Goal: Browse casually: Explore the website without a specific task or goal

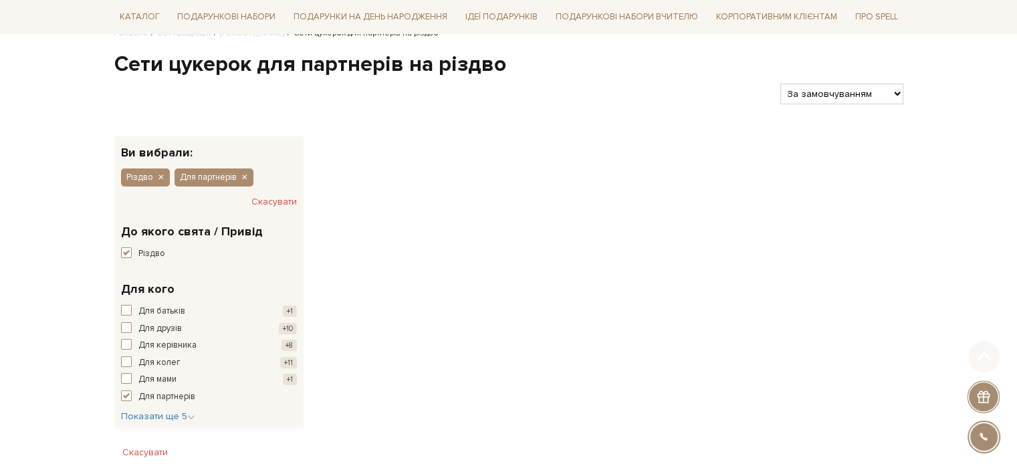
scroll to position [201, 0]
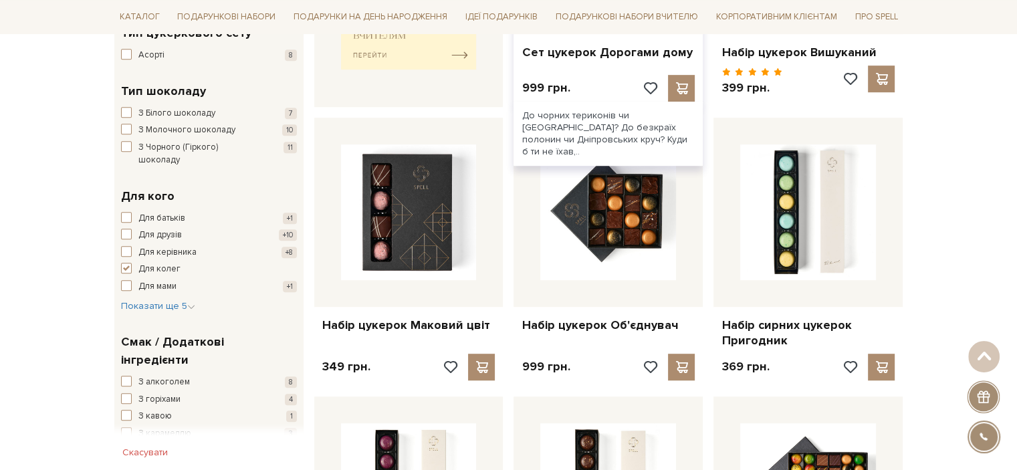
scroll to position [869, 0]
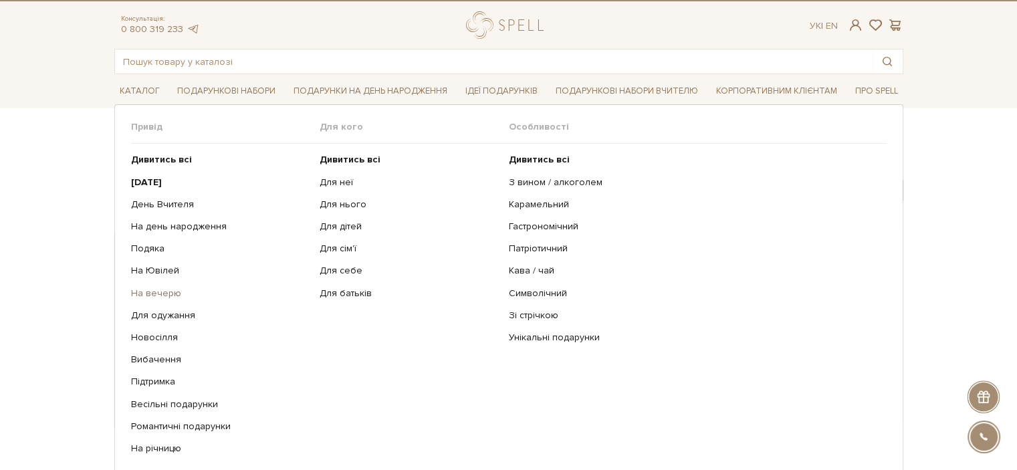
scroll to position [67, 0]
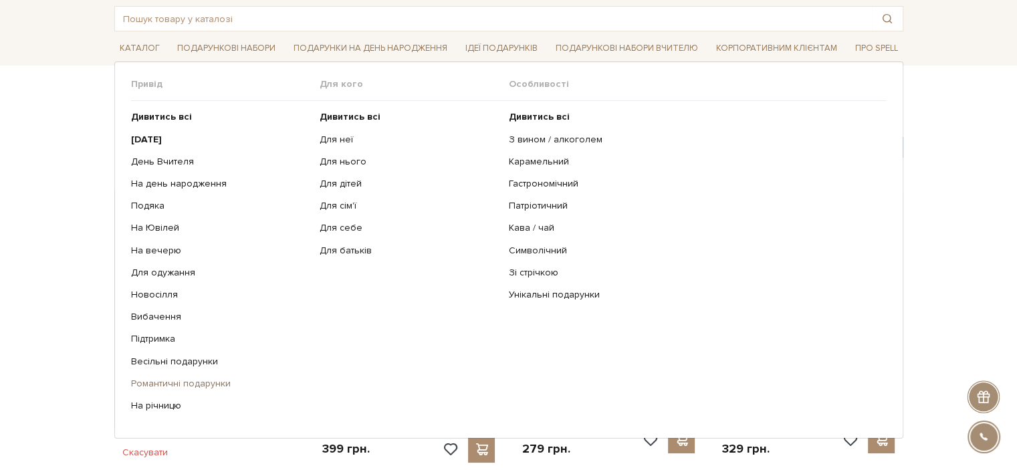
click at [175, 384] on link "Романтичні подарунки" at bounding box center [220, 384] width 179 height 12
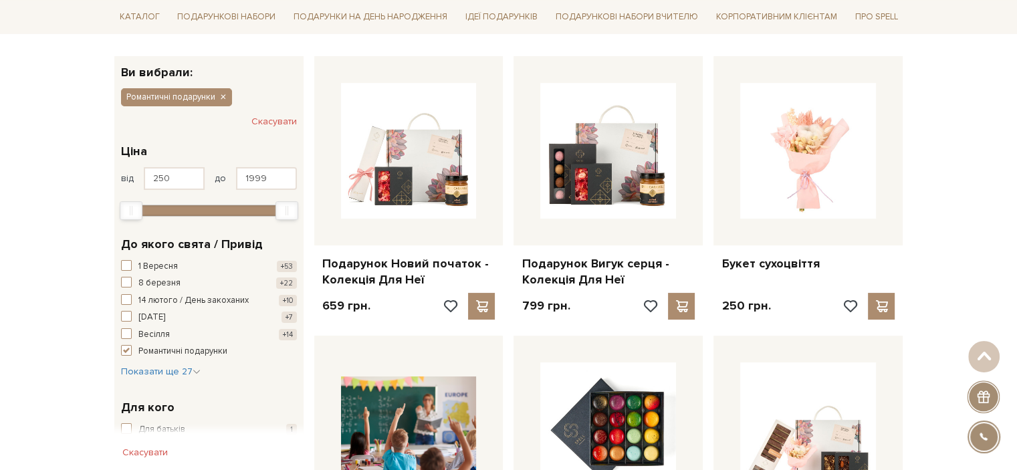
scroll to position [334, 0]
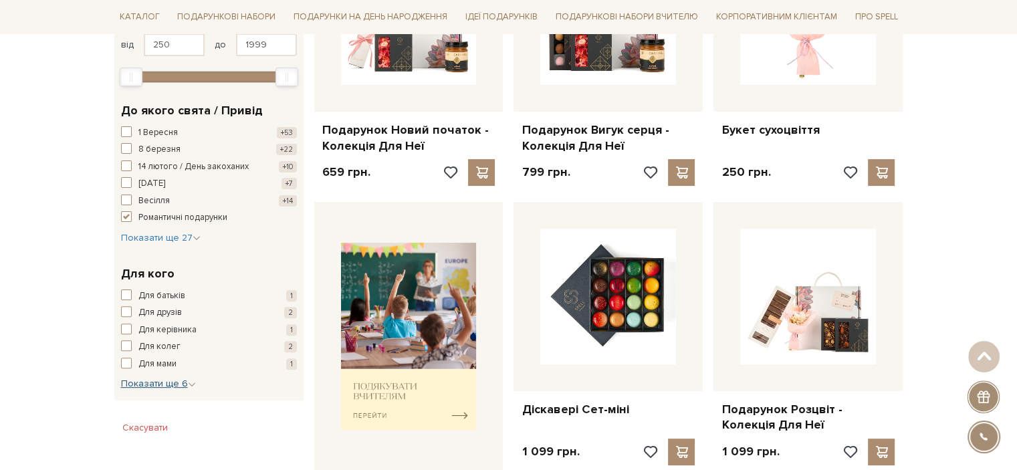
click at [178, 384] on span "Показати ще 6" at bounding box center [158, 383] width 75 height 11
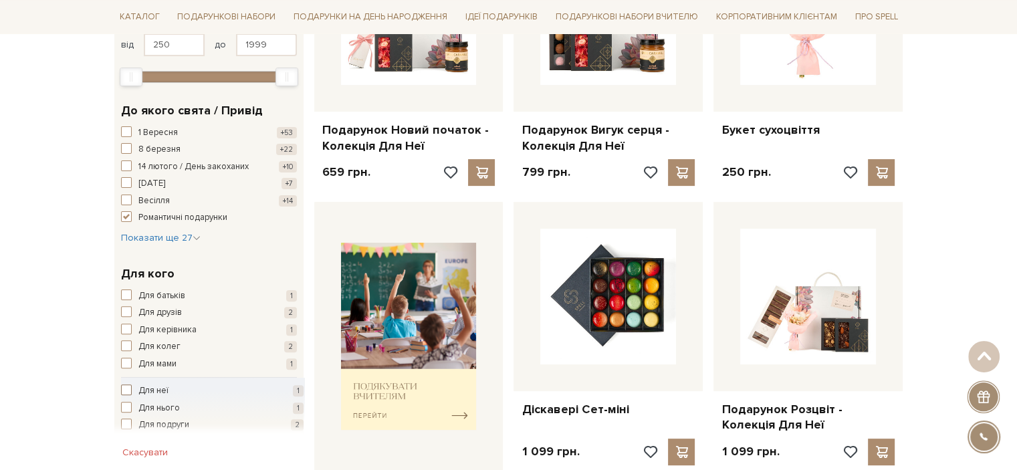
click at [134, 390] on button "Для неї 1" at bounding box center [212, 391] width 183 height 13
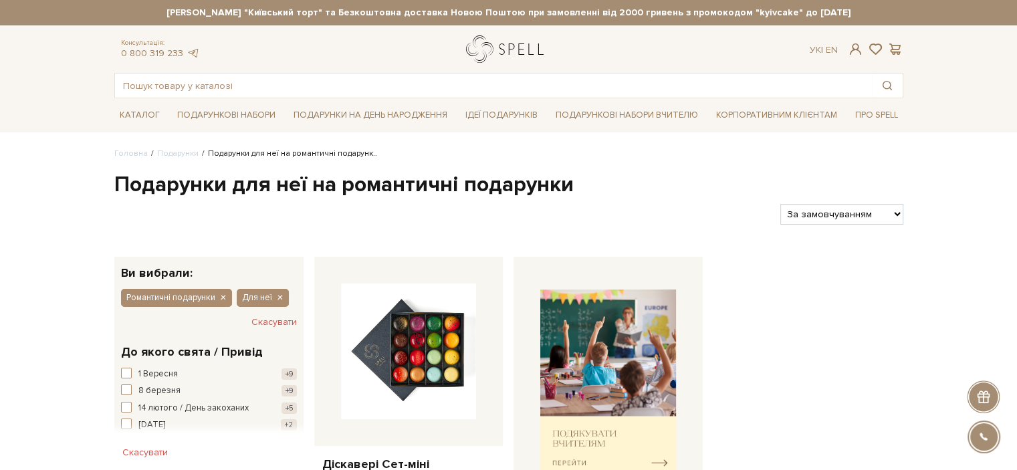
click at [485, 52] on link "logo" at bounding box center [508, 48] width 84 height 27
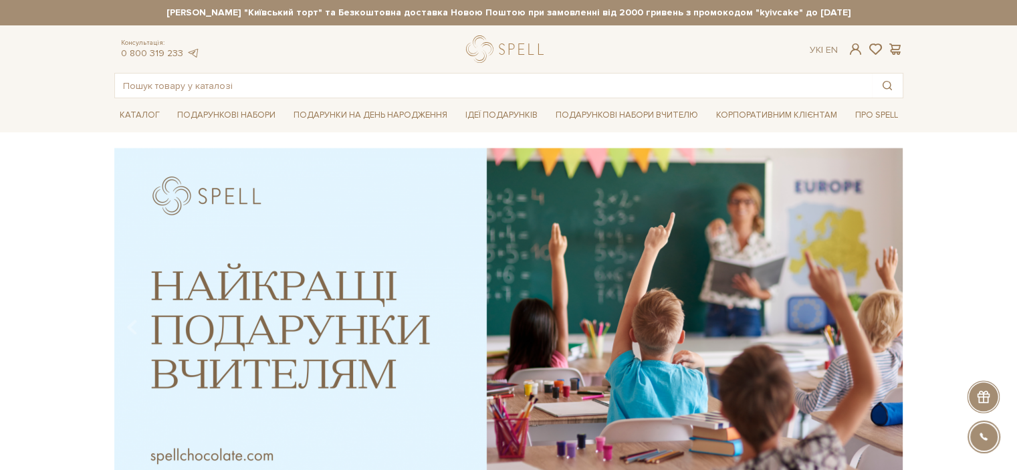
click at [744, 53] on div "Консультація: 0 800 319 233 Ук | En |" at bounding box center [508, 48] width 805 height 27
click at [751, 58] on div "Консультація: 0 800 319 233 Ук | En |" at bounding box center [508, 48] width 805 height 27
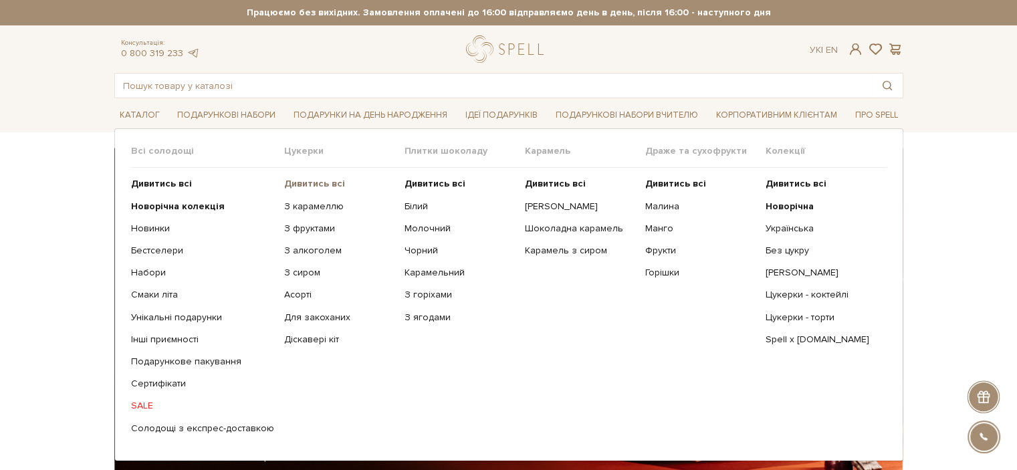
click at [300, 181] on b "Дивитись всі" at bounding box center [314, 183] width 61 height 11
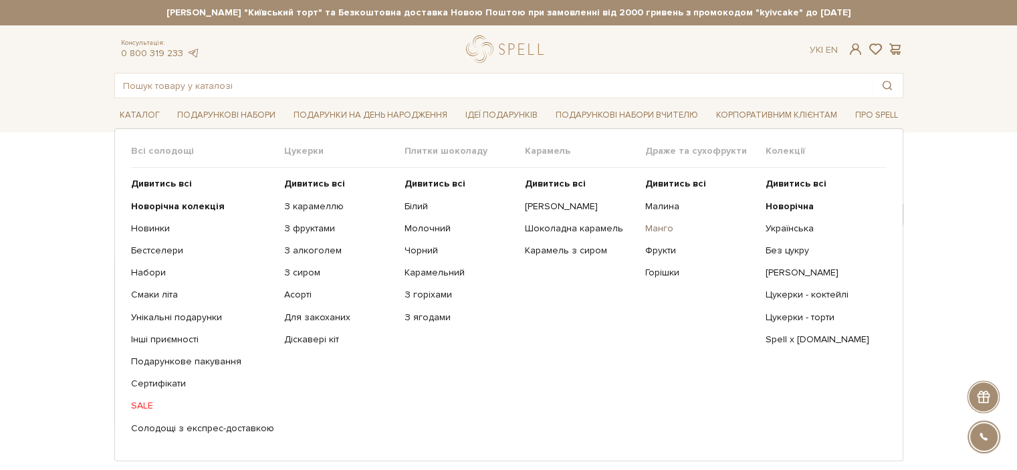
click at [654, 233] on link "Манго" at bounding box center [700, 229] width 110 height 12
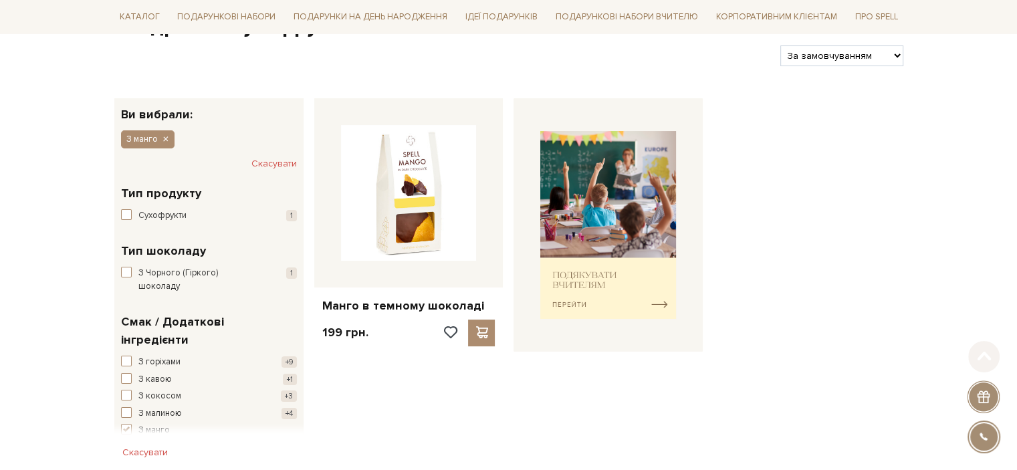
scroll to position [267, 0]
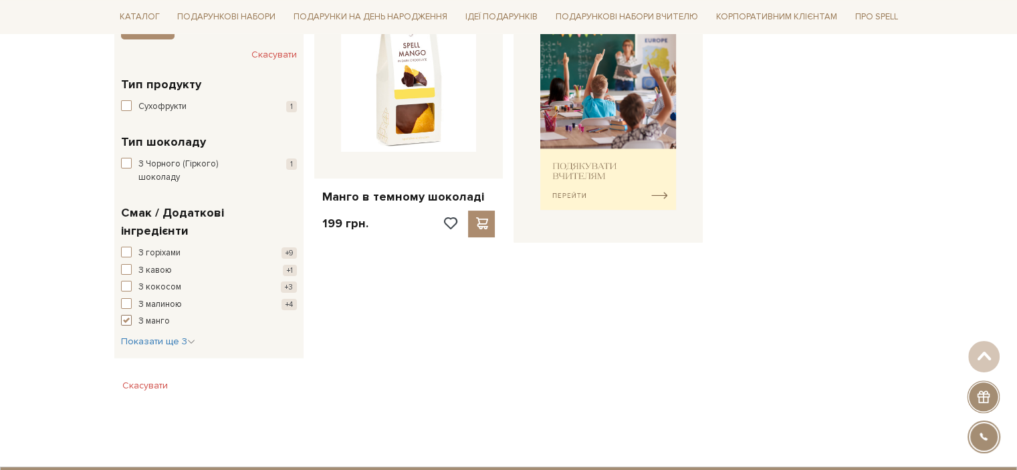
click at [123, 315] on span "button" at bounding box center [126, 320] width 11 height 11
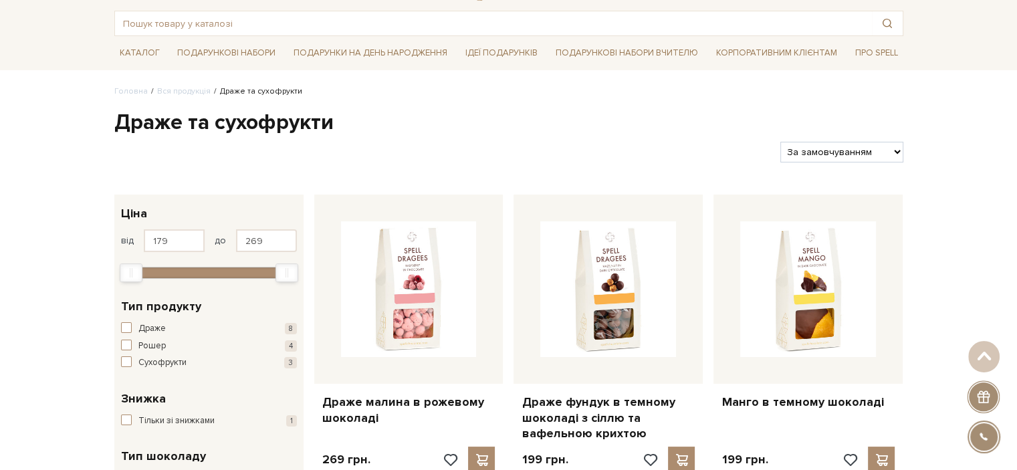
scroll to position [58, 0]
